Goal: Task Accomplishment & Management: Complete application form

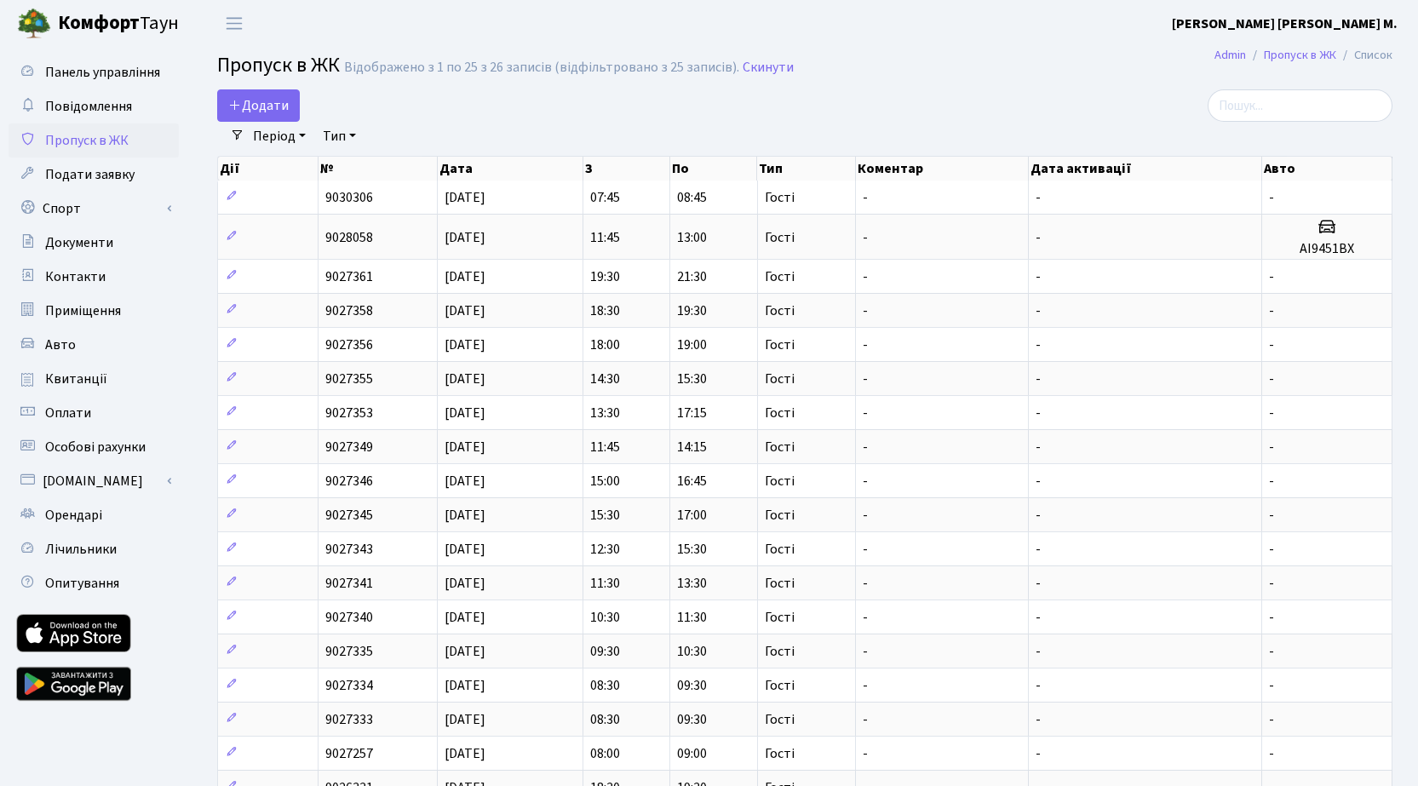
select select "25"
click at [263, 100] on span "Додати" at bounding box center [258, 105] width 60 height 19
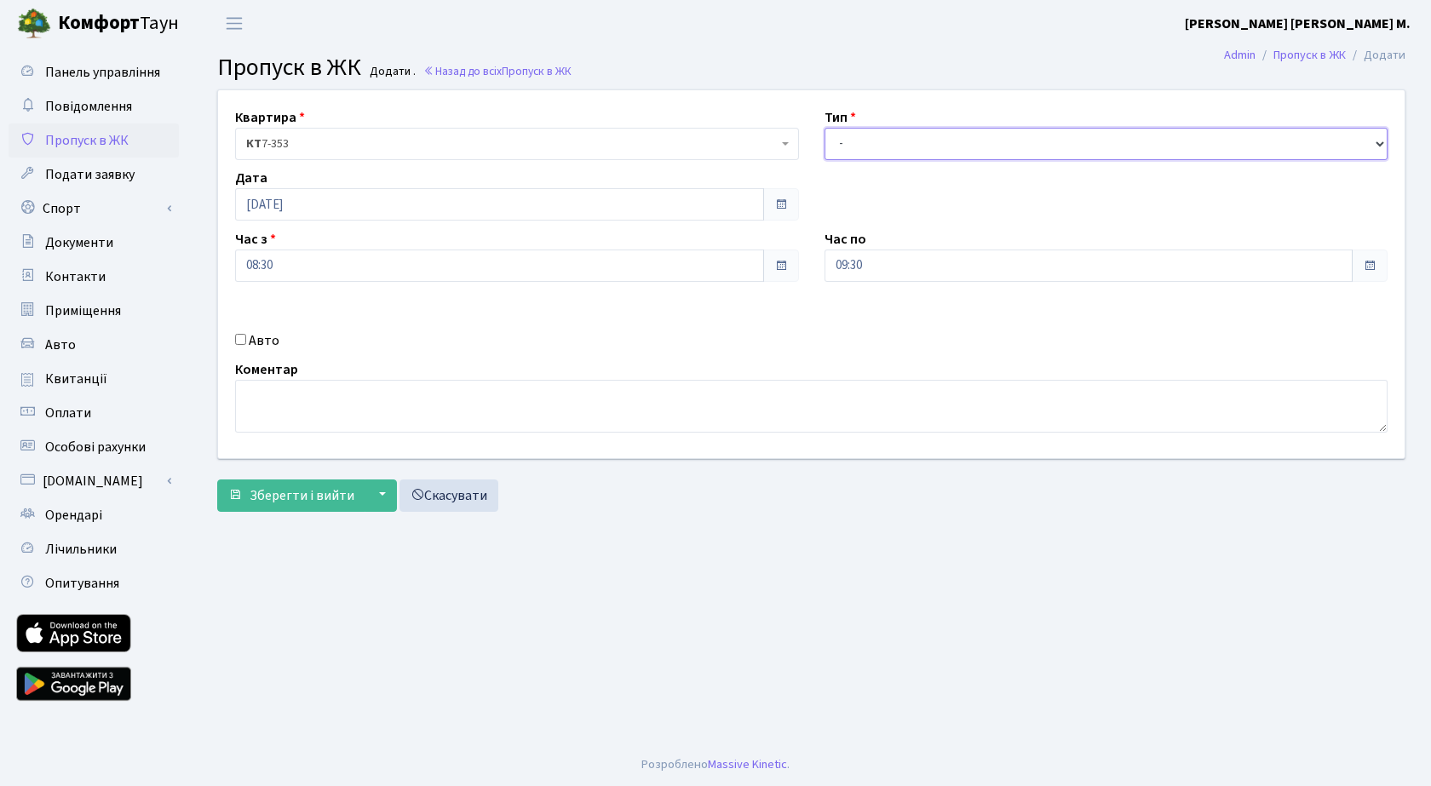
click at [917, 135] on select "- Доставка Таксі Гості Сервіс" at bounding box center [1106, 144] width 564 height 32
select select "3"
click at [824, 128] on select "- Доставка Таксі Гості Сервіс" at bounding box center [1106, 144] width 564 height 32
click at [325, 500] on span "Зберегти і вийти" at bounding box center [301, 495] width 105 height 19
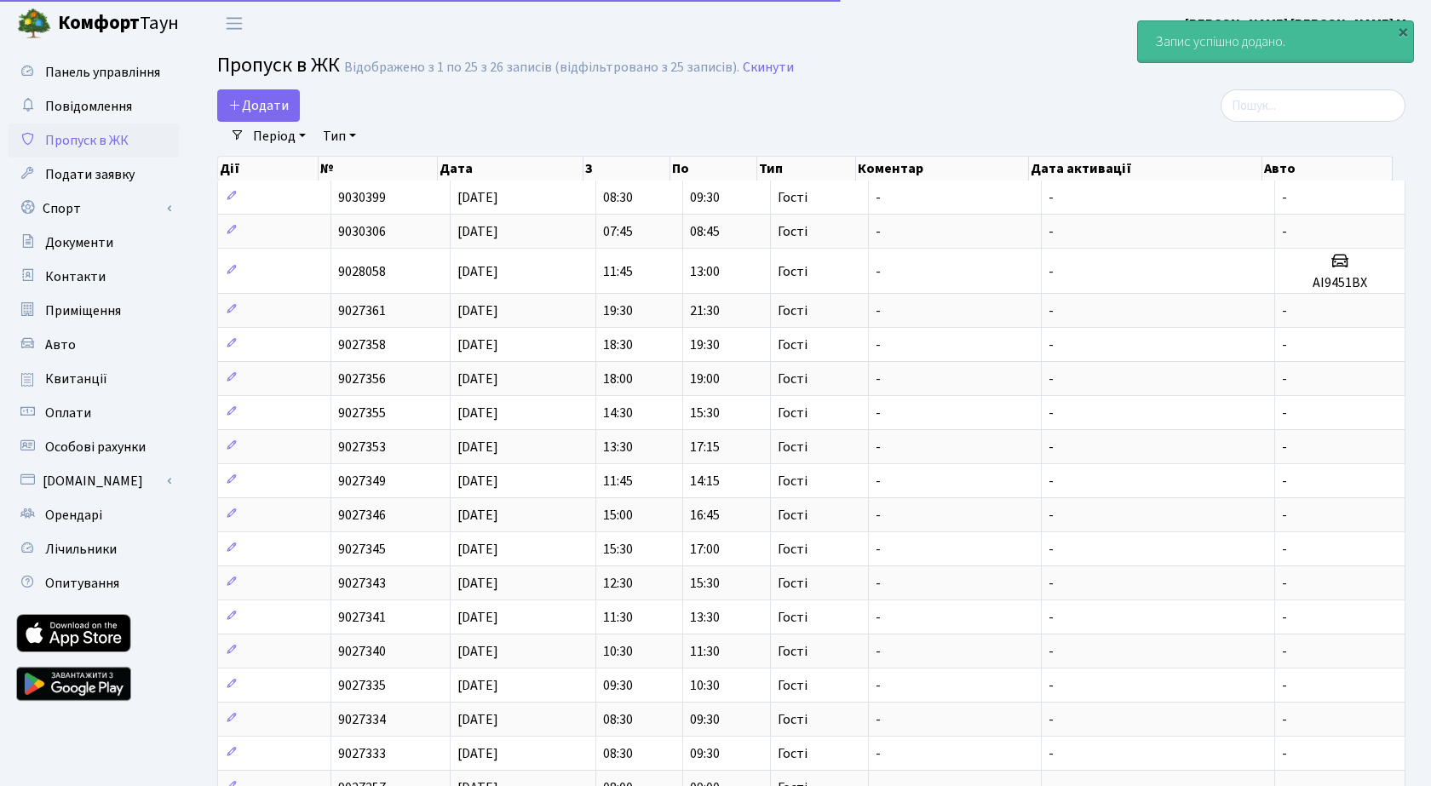
select select "25"
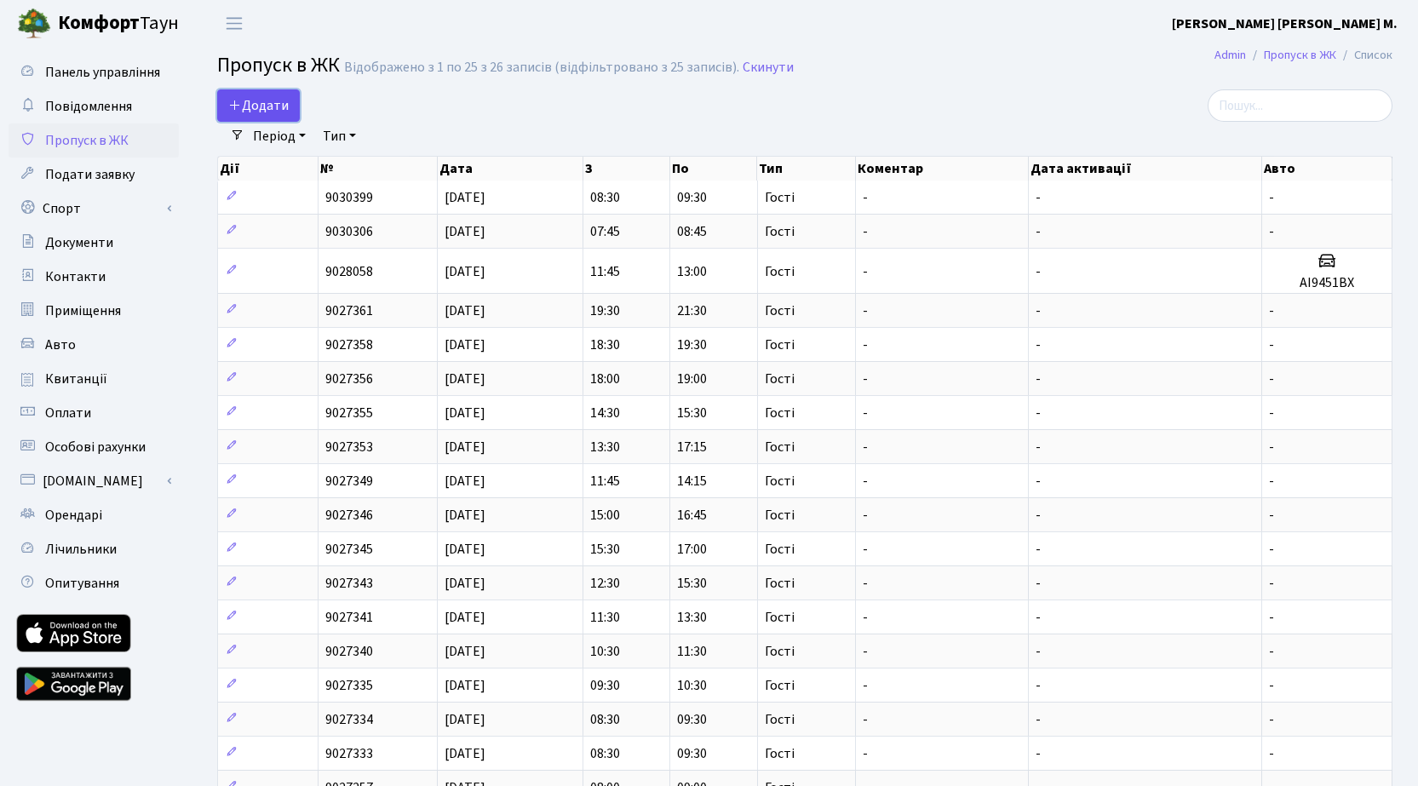
click at [270, 106] on span "Додати" at bounding box center [258, 105] width 60 height 19
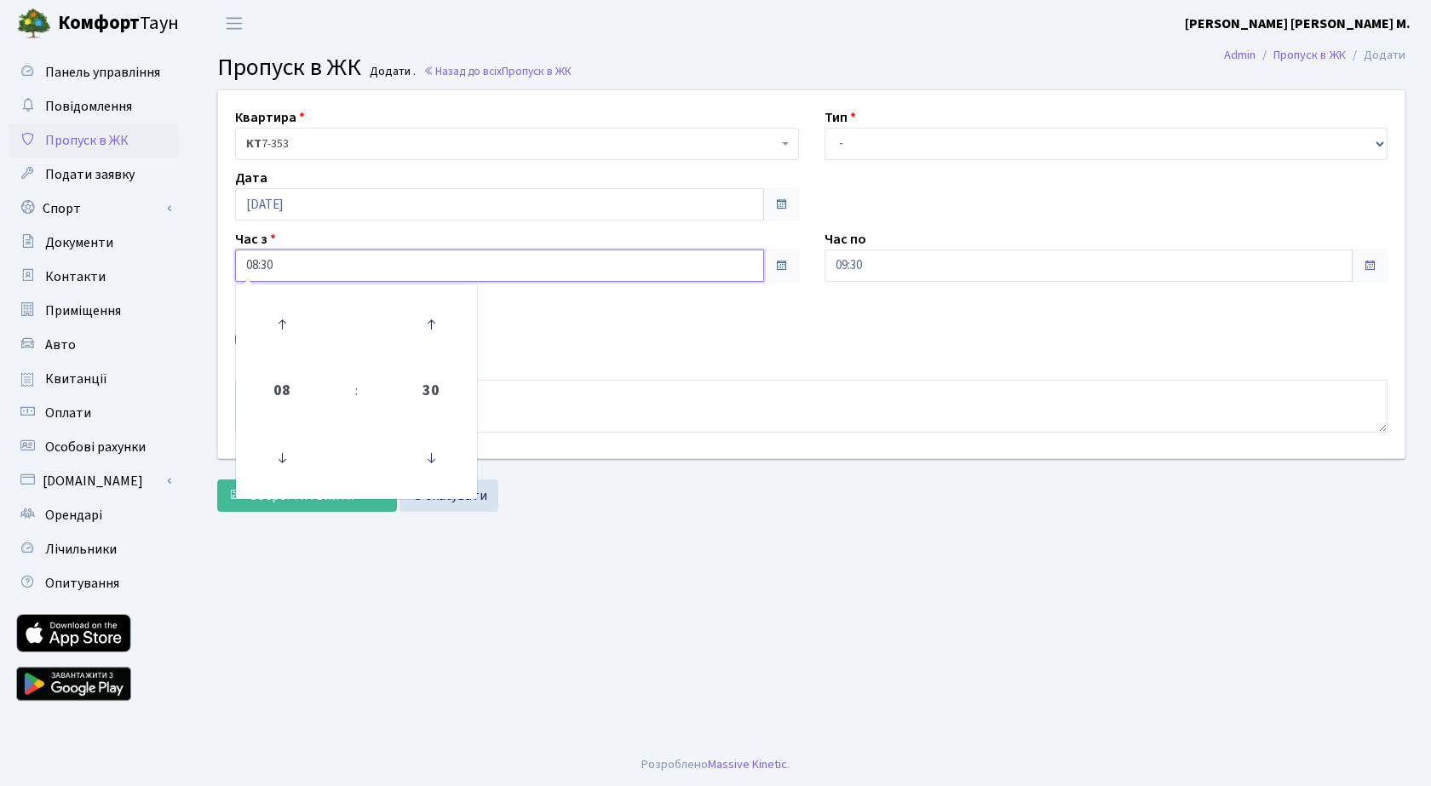
click at [317, 271] on input "08:30" at bounding box center [499, 265] width 529 height 32
click at [284, 308] on icon at bounding box center [282, 324] width 46 height 46
type input "09:30"
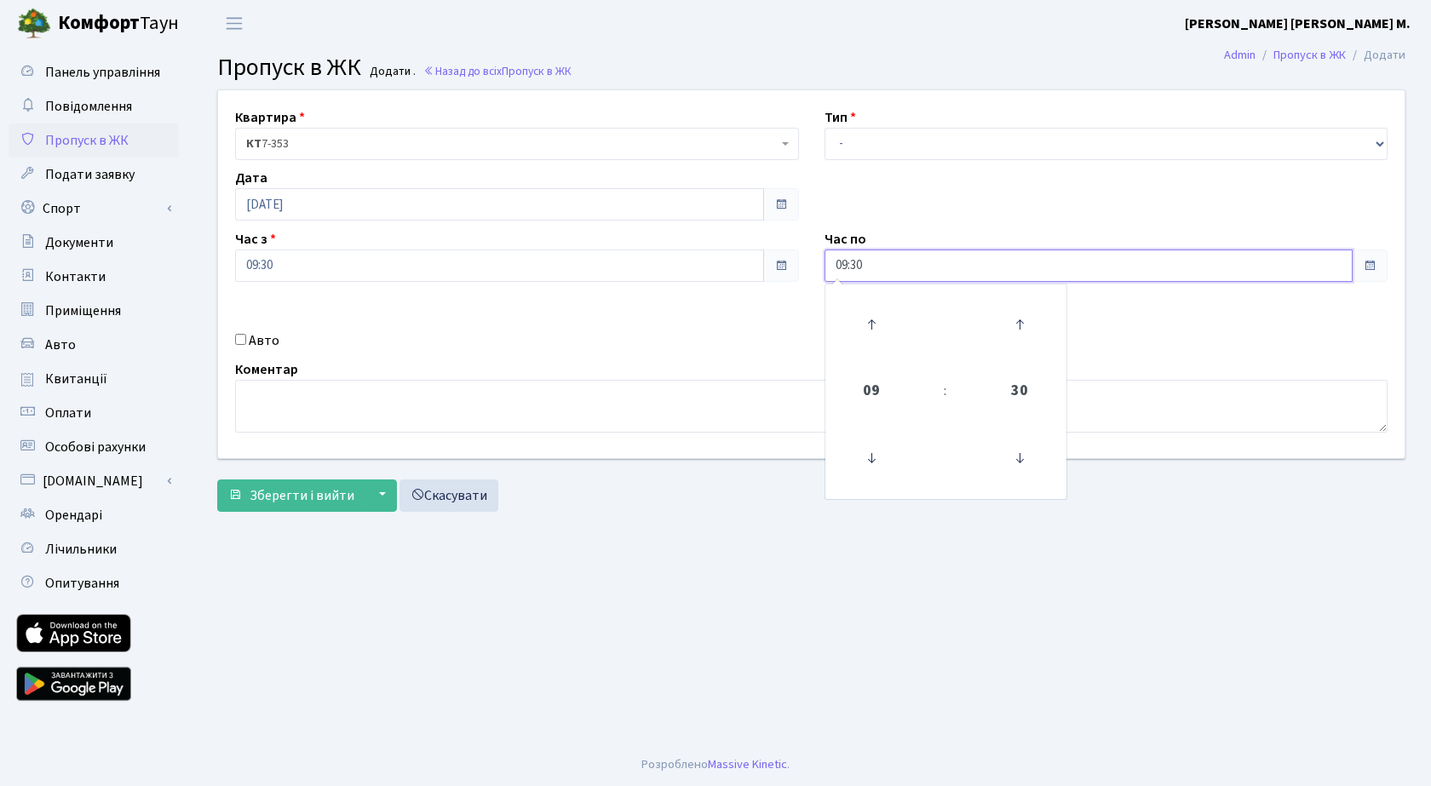
click at [900, 267] on input "09:30" at bounding box center [1088, 265] width 529 height 32
click at [876, 321] on icon at bounding box center [871, 324] width 46 height 46
type input "11:30"
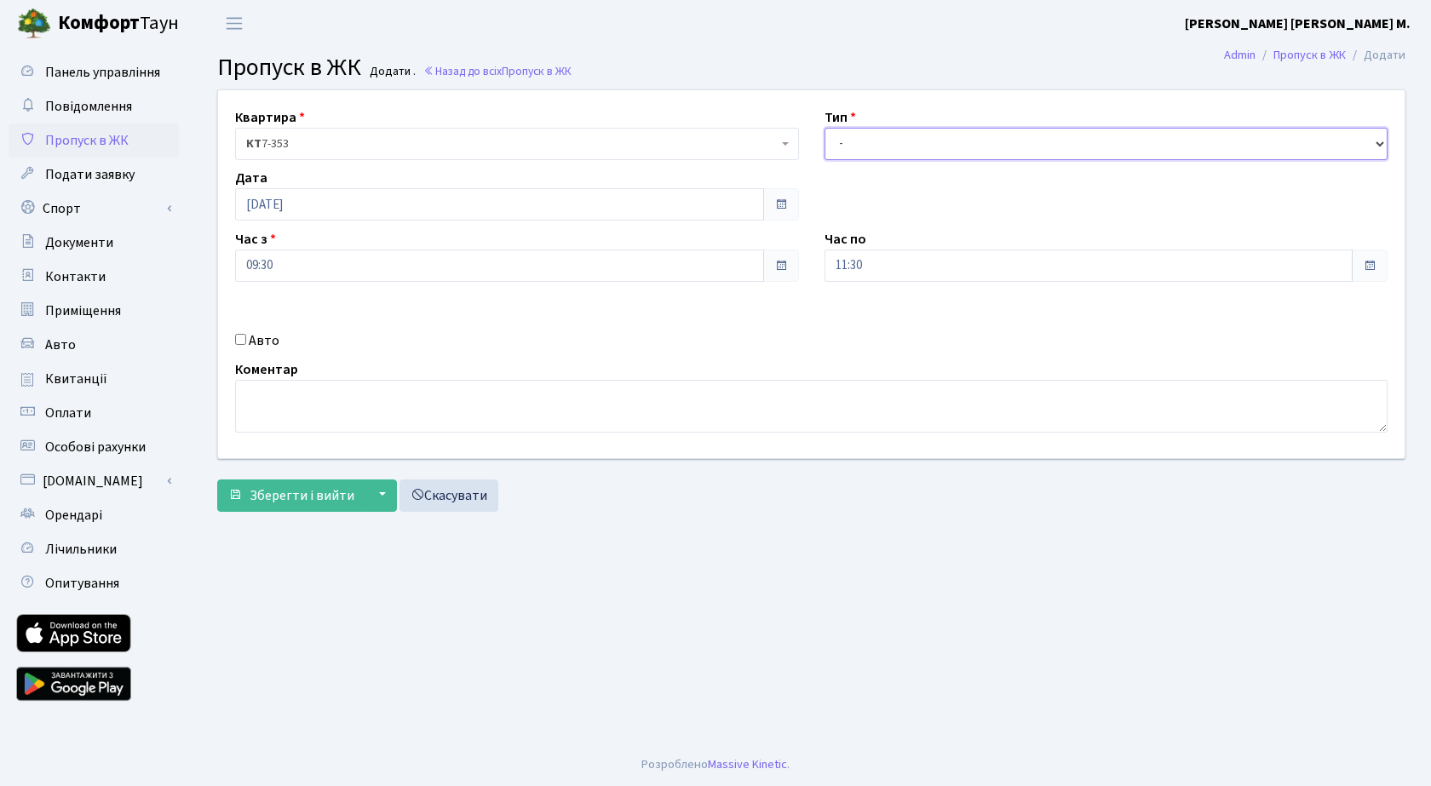
click at [897, 149] on select "- Доставка Таксі Гості Сервіс" at bounding box center [1106, 144] width 564 height 32
select select "3"
click at [824, 128] on select "- Доставка Таксі Гості Сервіс" at bounding box center [1106, 144] width 564 height 32
click at [309, 500] on span "Зберегти і вийти" at bounding box center [301, 495] width 105 height 19
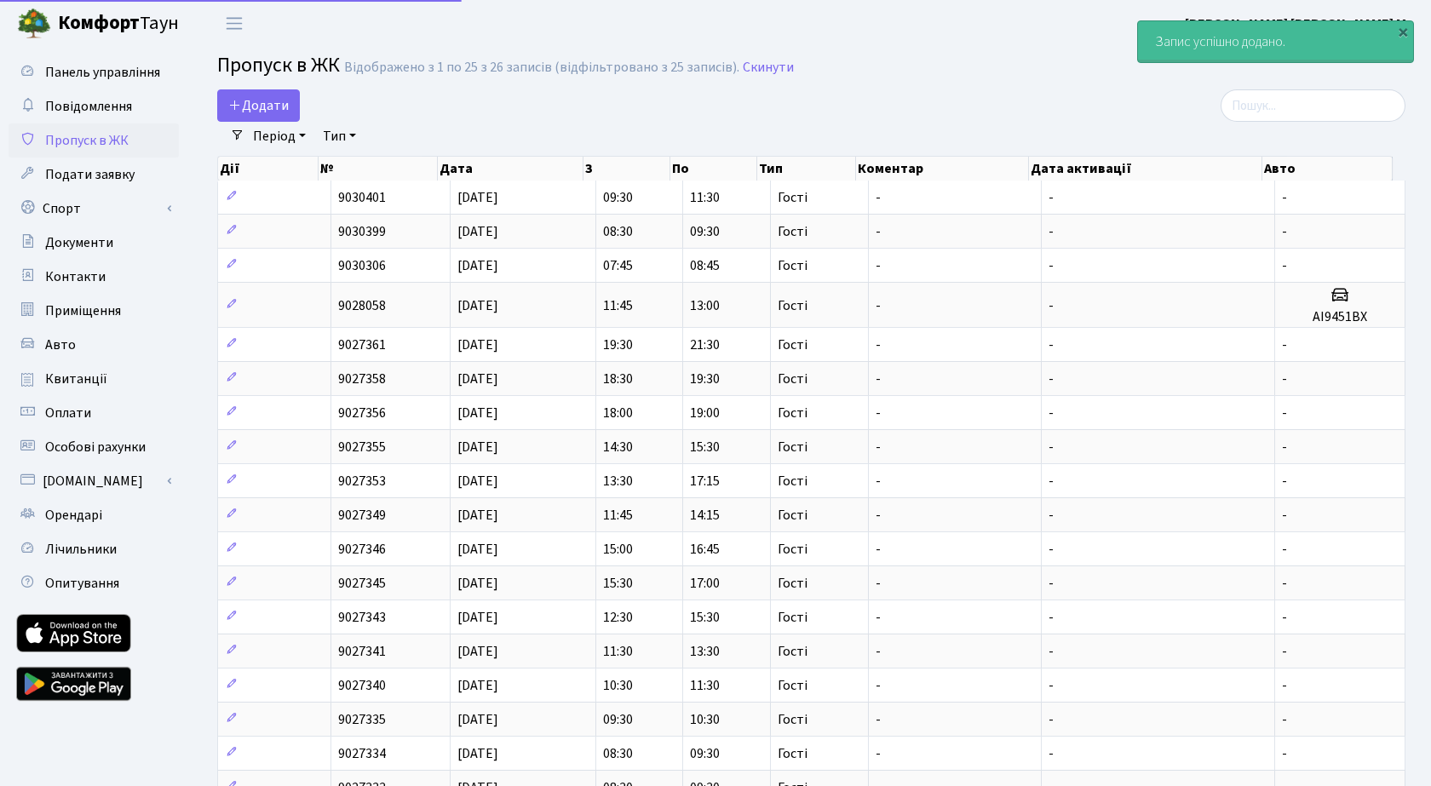
select select "25"
